Goal: Navigation & Orientation: Find specific page/section

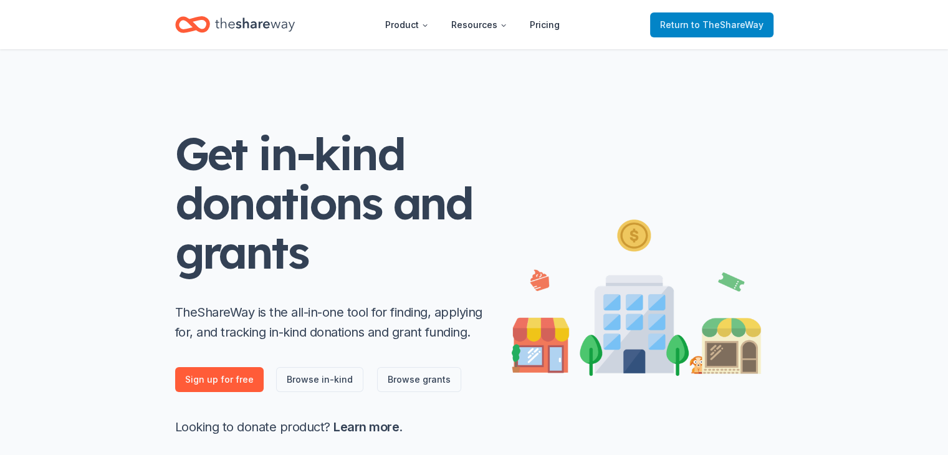
click at [699, 21] on span "to TheShareWay" at bounding box center [727, 24] width 72 height 11
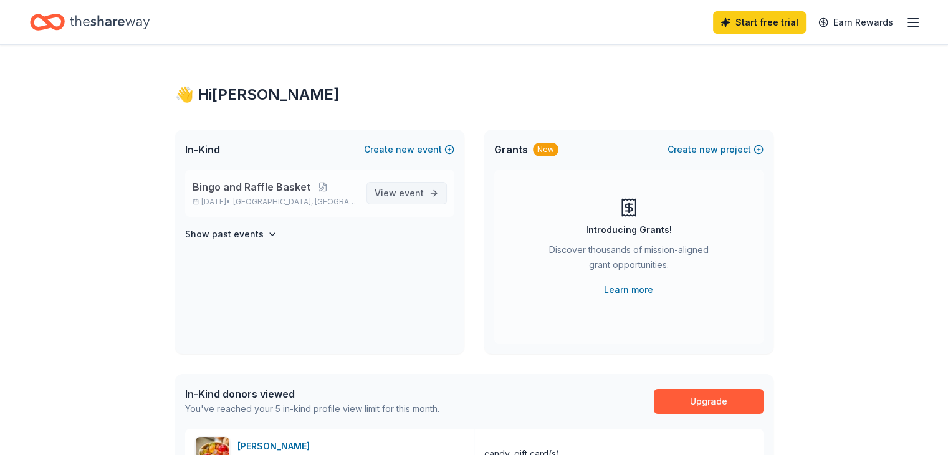
click at [398, 189] on span "View event" at bounding box center [399, 193] width 49 height 15
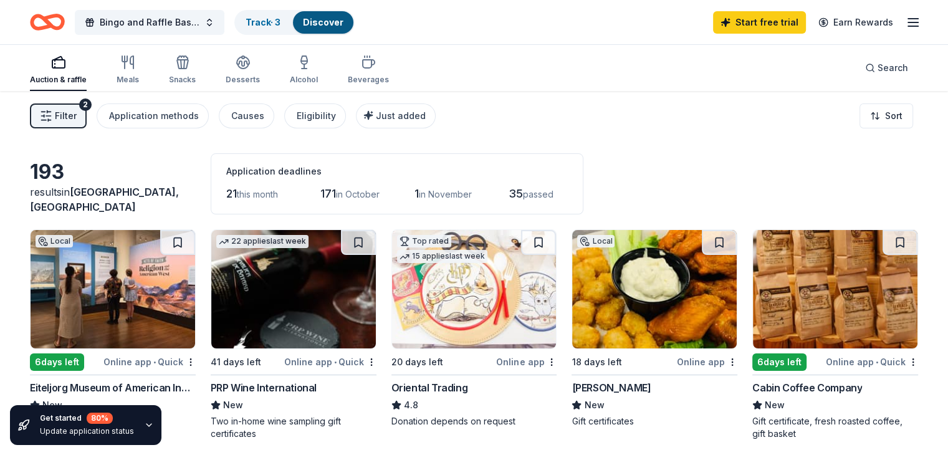
click at [614, 299] on img at bounding box center [654, 289] width 165 height 118
click at [117, 286] on img at bounding box center [113, 289] width 165 height 118
click at [908, 22] on line "button" at bounding box center [913, 22] width 10 height 0
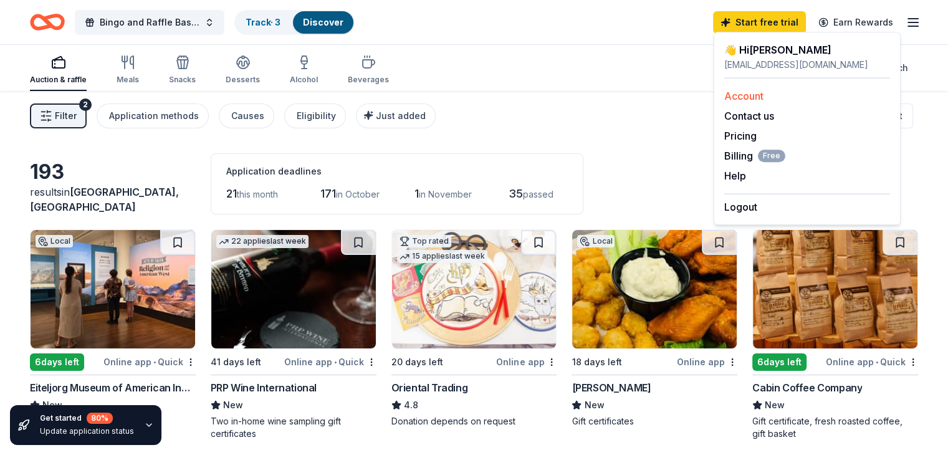
click at [735, 97] on link "Account" at bounding box center [743, 96] width 39 height 12
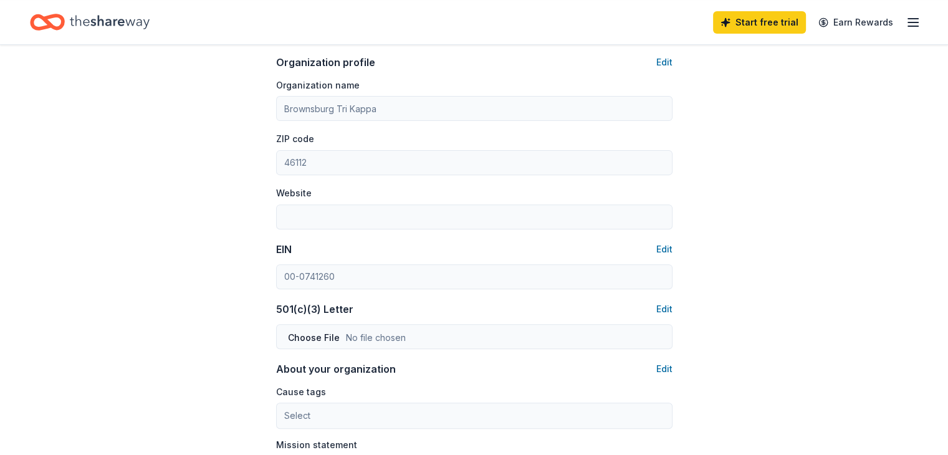
scroll to position [436, 0]
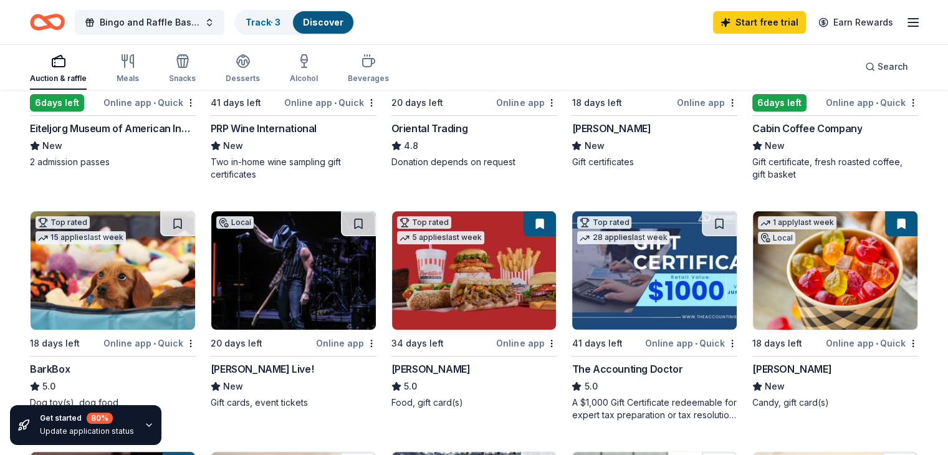
scroll to position [95, 0]
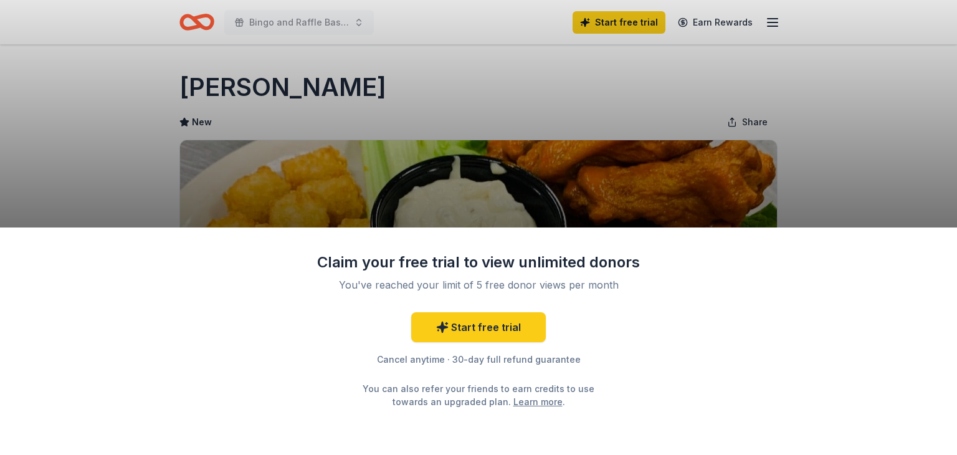
click at [598, 85] on div "Claim your free trial to view unlimited donors You've reached your limit of 5 f…" at bounding box center [478, 227] width 957 height 455
